Goal: Task Accomplishment & Management: Use online tool/utility

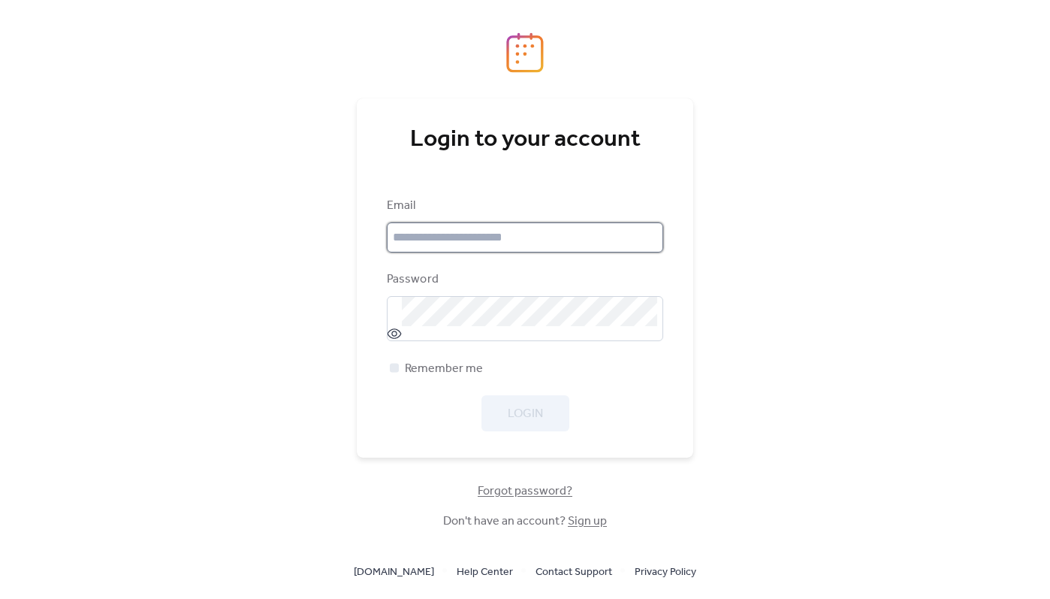
click at [480, 230] on input "email" at bounding box center [525, 237] width 277 height 30
type input "**********"
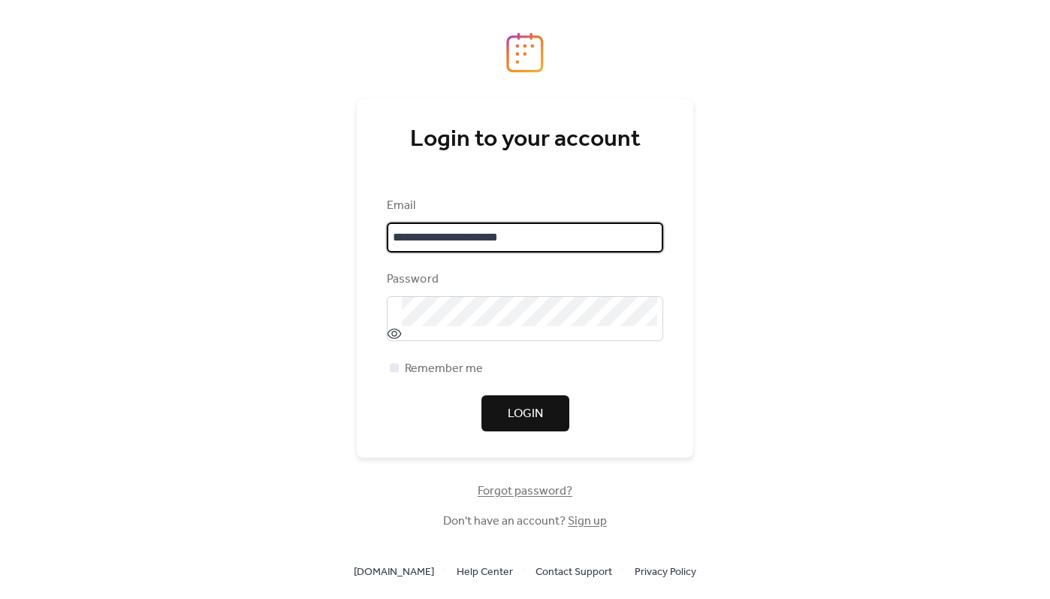
click at [470, 238] on input "**********" at bounding box center [525, 237] width 277 height 30
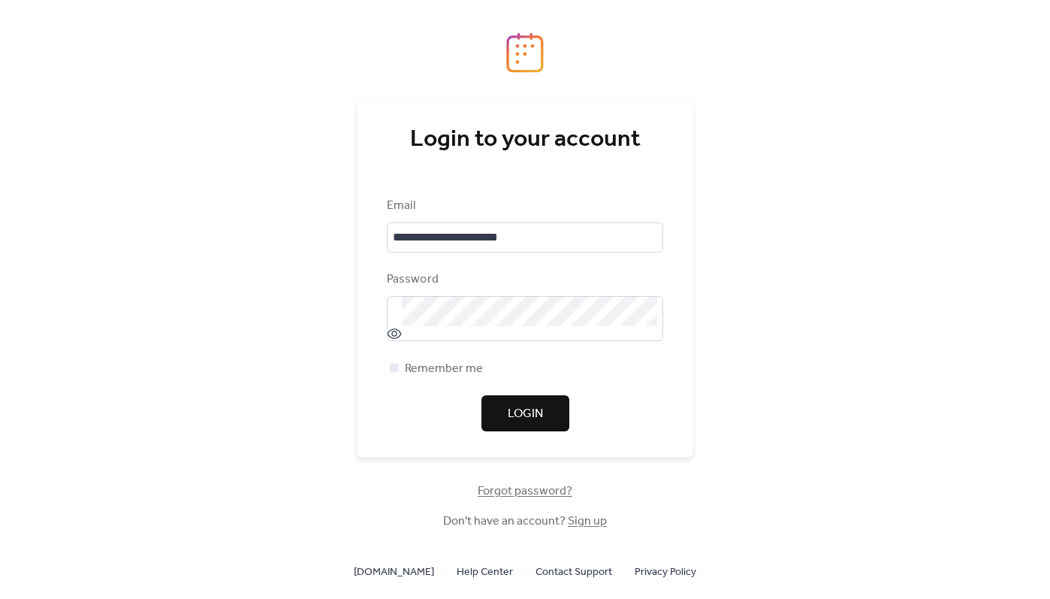
click at [416, 286] on div "Password" at bounding box center [523, 279] width 273 height 18
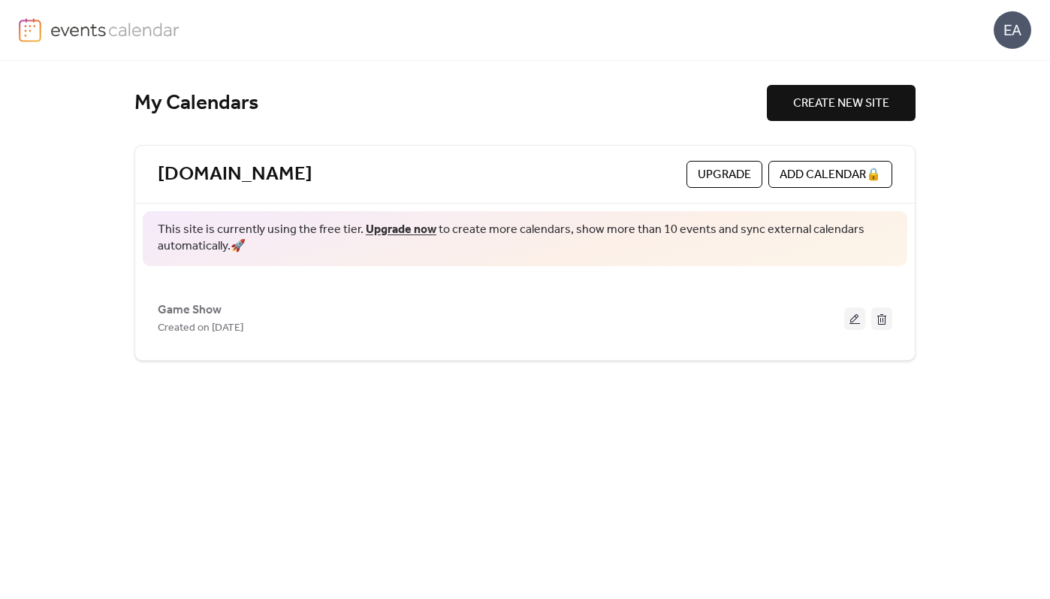
click at [904, 22] on div "EA" at bounding box center [525, 30] width 1013 height 60
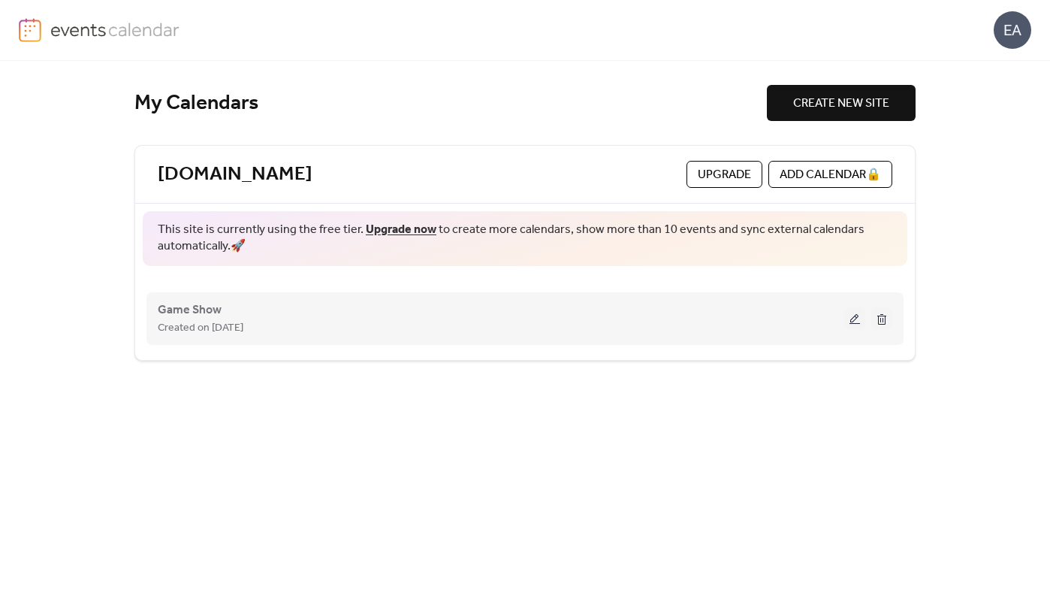
click at [742, 317] on div "Game Show Created on [DATE]" at bounding box center [501, 319] width 687 height 36
click at [191, 309] on span "Game Show" at bounding box center [190, 310] width 64 height 18
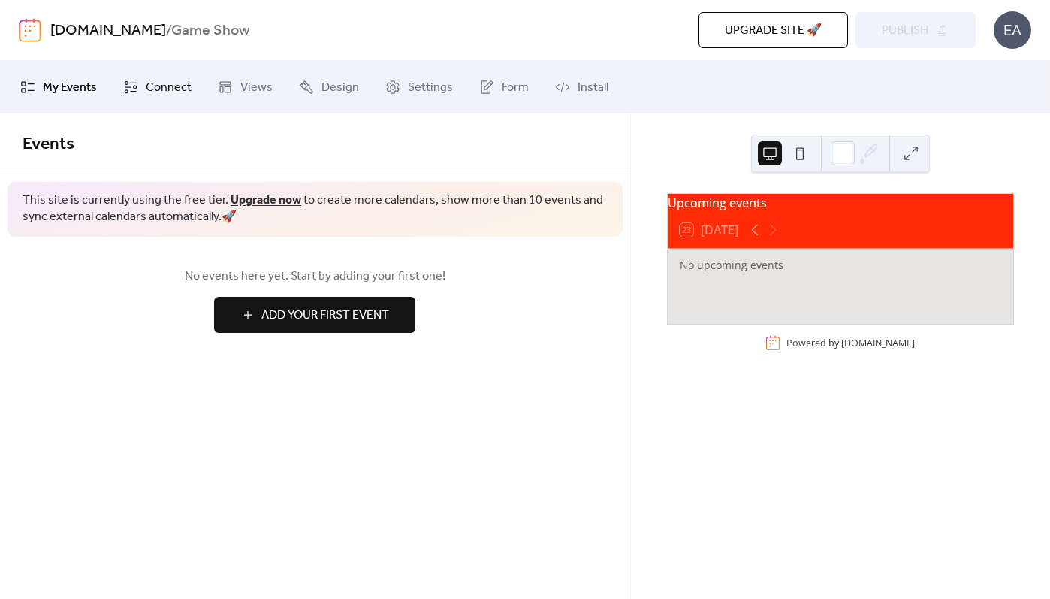
click at [146, 93] on span "Connect" at bounding box center [169, 88] width 46 height 18
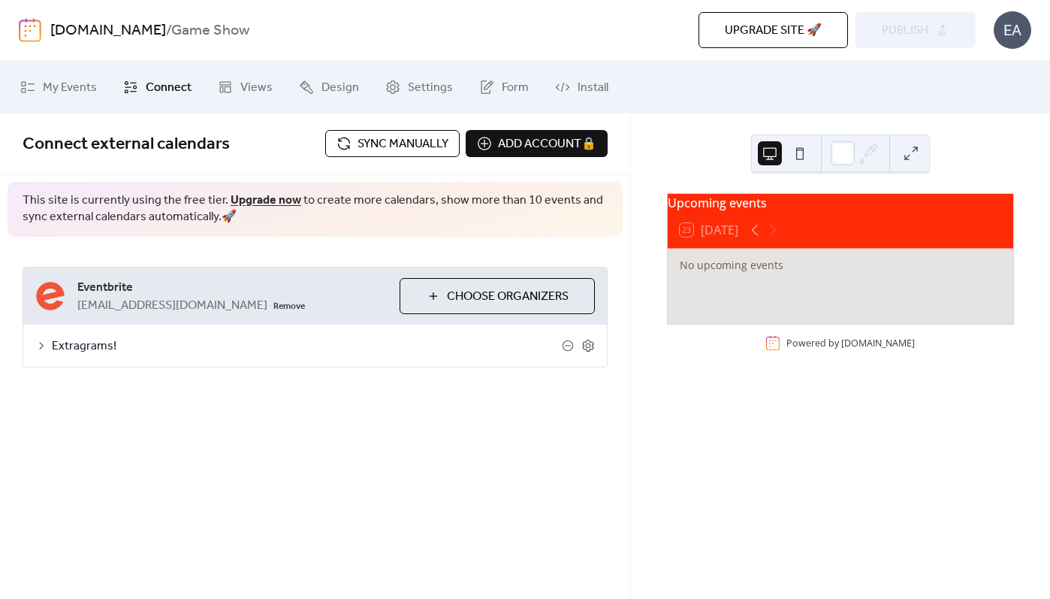
click at [366, 144] on span "Sync manually" at bounding box center [403, 144] width 91 height 18
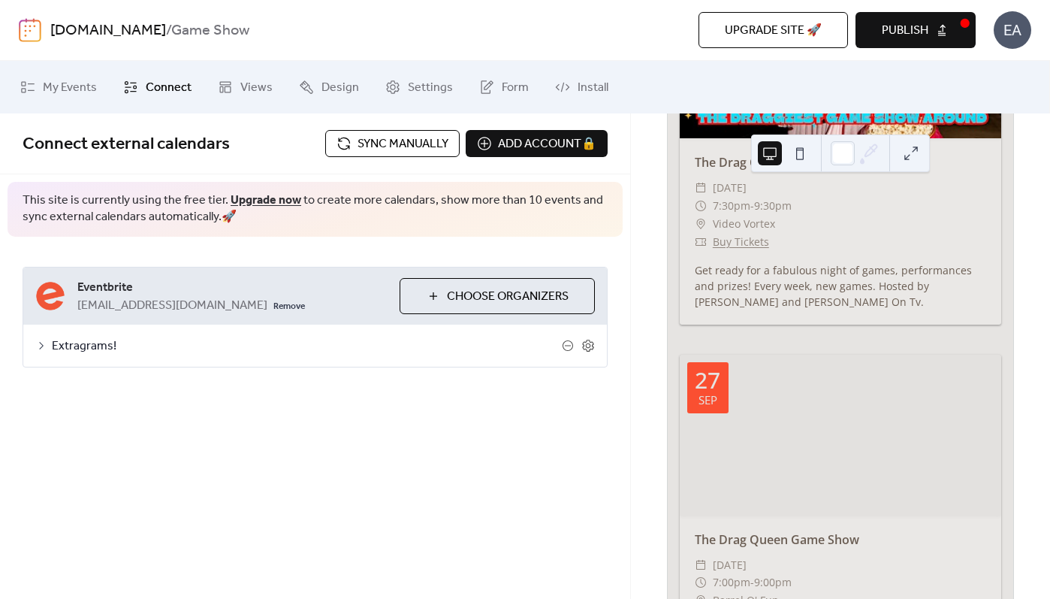
scroll to position [556, 0]
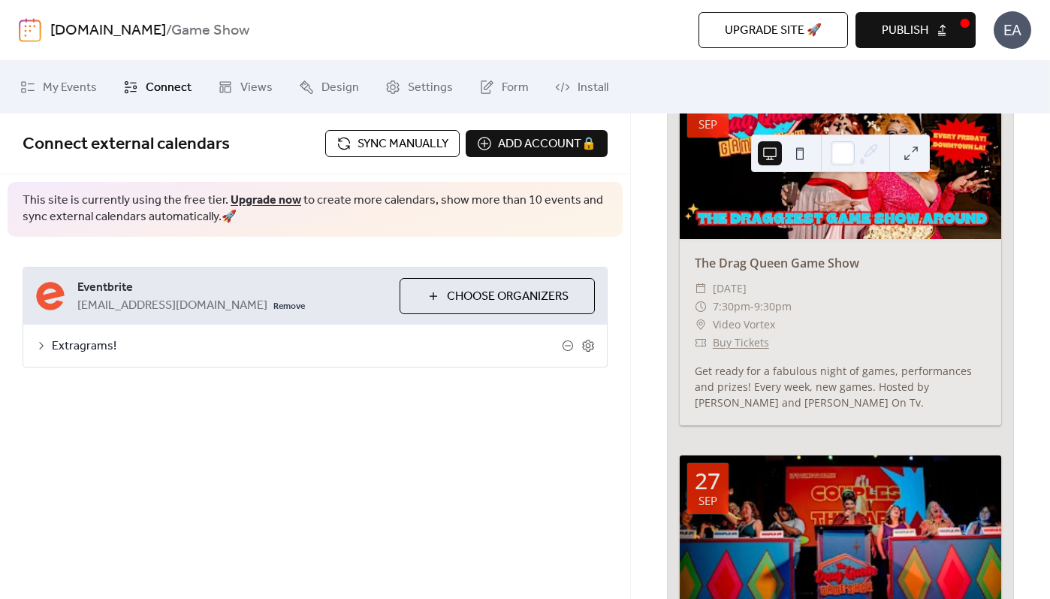
click at [890, 23] on span "Publish" at bounding box center [905, 31] width 47 height 18
